Goal: Information Seeking & Learning: Learn about a topic

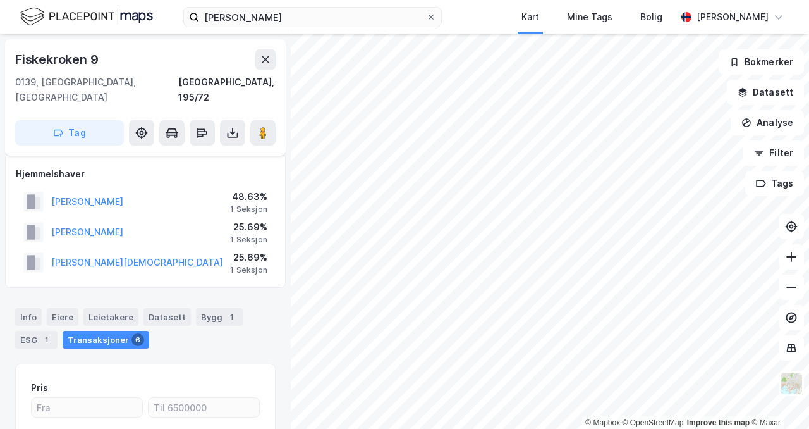
scroll to position [157, 0]
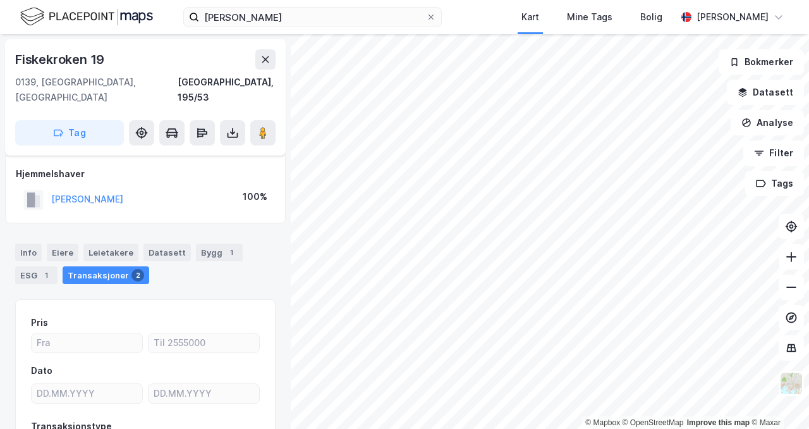
scroll to position [92, 0]
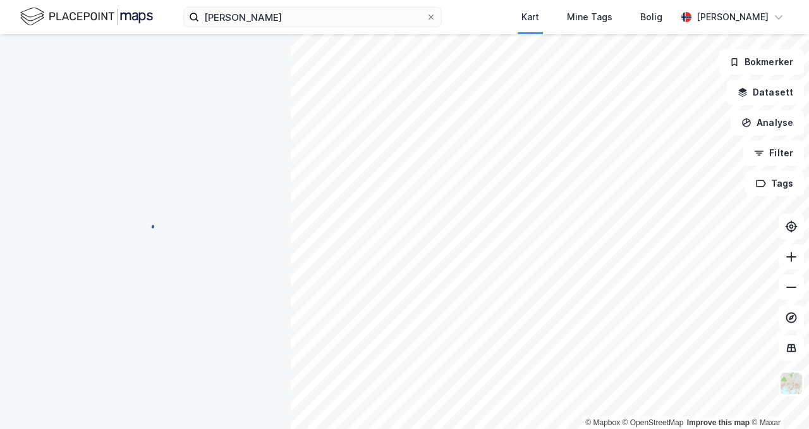
scroll to position [92, 0]
